Goal: Transaction & Acquisition: Purchase product/service

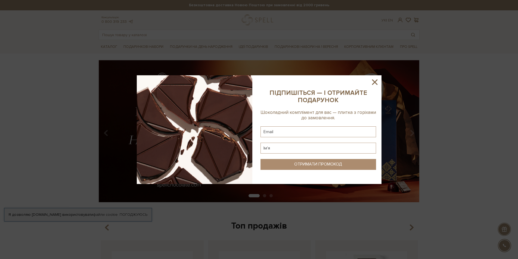
click at [374, 82] on icon at bounding box center [374, 81] width 5 height 5
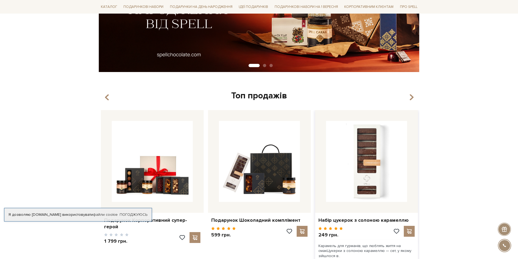
scroll to position [136, 0]
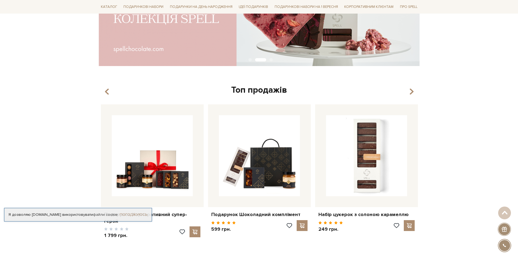
click at [130, 214] on link "Погоджуюсь" at bounding box center [134, 214] width 28 height 5
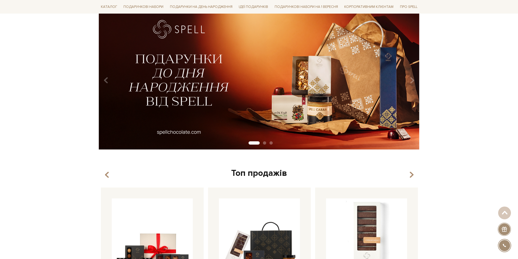
scroll to position [0, 0]
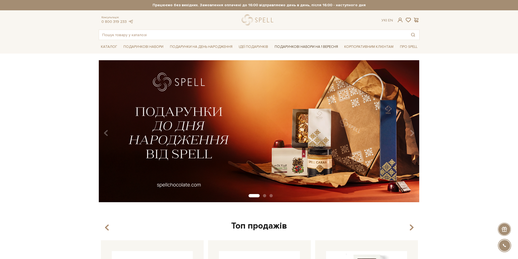
click at [318, 46] on link "Подарункові набори на 1 Вересня" at bounding box center [306, 46] width 68 height 9
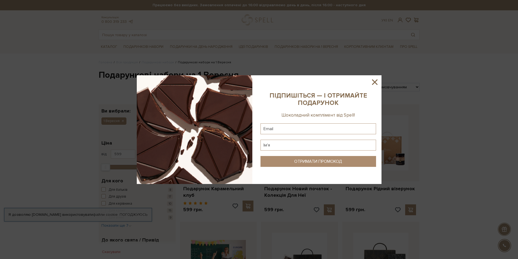
click at [477, 108] on div at bounding box center [259, 129] width 518 height 259
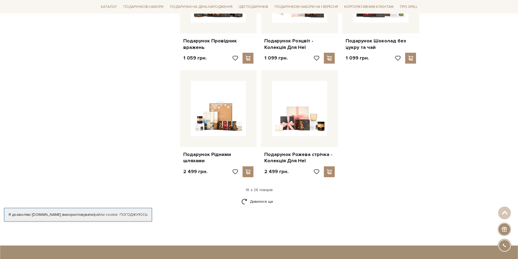
scroll to position [625, 0]
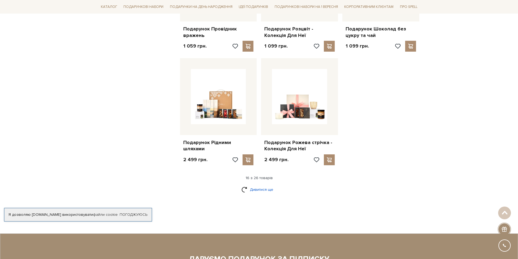
click at [254, 186] on link "Дивитися ще" at bounding box center [258, 190] width 35 height 10
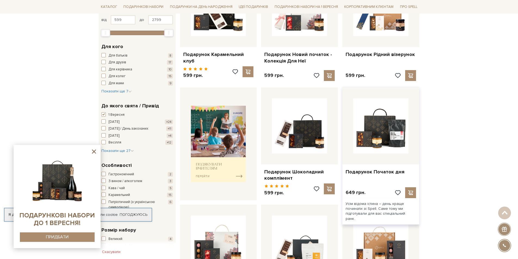
scroll to position [136, 0]
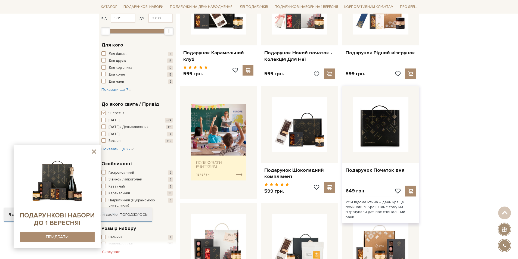
click at [376, 133] on img at bounding box center [380, 124] width 55 height 55
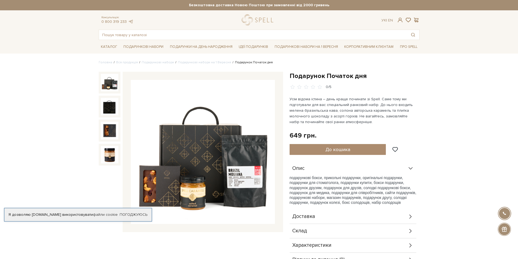
click at [413, 230] on icon at bounding box center [410, 231] width 6 height 6
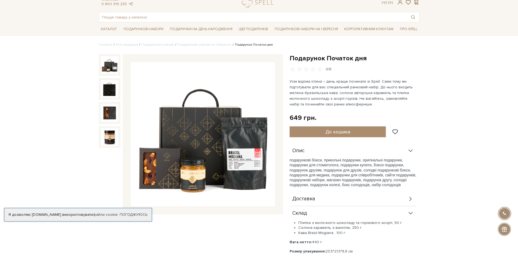
scroll to position [27, 0]
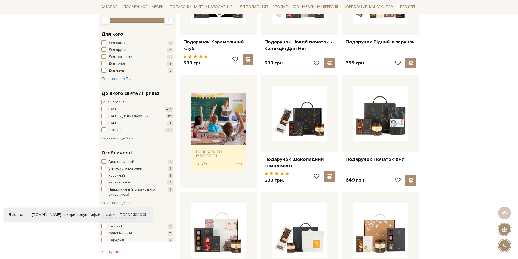
scroll to position [54, 0]
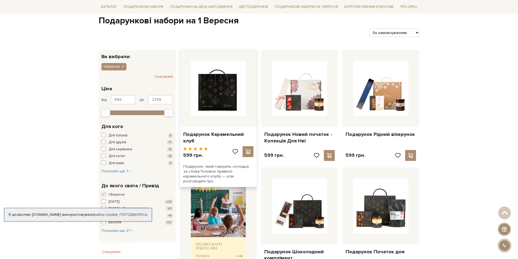
click at [218, 99] on img at bounding box center [218, 88] width 55 height 55
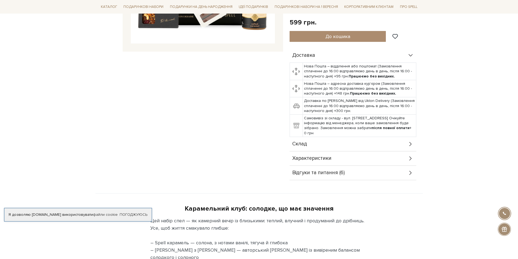
scroll to position [190, 0]
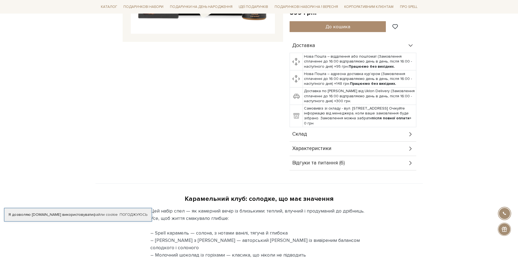
click at [411, 162] on icon at bounding box center [410, 163] width 6 height 6
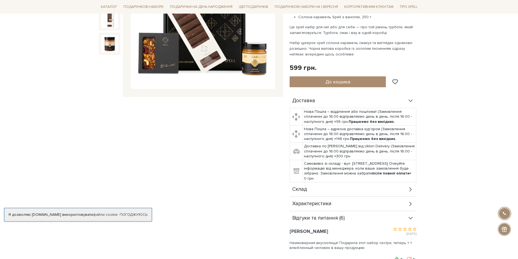
scroll to position [82, 0]
